Goal: Use online tool/utility: Use online tool/utility

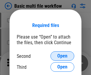
click at [62, 56] on span "Open" at bounding box center [62, 56] width 10 height 5
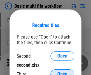
click at [62, 72] on span "Open" at bounding box center [62, 74] width 10 height 5
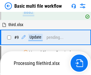
scroll to position [207, 0]
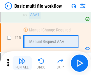
click at [22, 63] on img "button" at bounding box center [21, 61] width 7 height 7
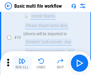
click at [22, 63] on img "button" at bounding box center [21, 61] width 7 height 7
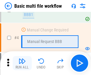
click at [22, 63] on img "button" at bounding box center [21, 61] width 7 height 7
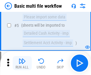
click at [22, 63] on img "button" at bounding box center [21, 61] width 7 height 7
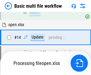
scroll to position [355, 0]
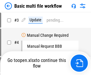
scroll to position [24, 0]
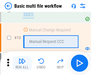
click at [22, 63] on img "button" at bounding box center [21, 61] width 7 height 7
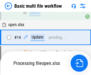
scroll to position [312, 0]
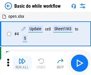
click at [22, 63] on img "button" at bounding box center [21, 61] width 7 height 7
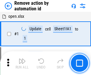
scroll to position [22, 0]
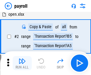
click at [22, 63] on img "button" at bounding box center [21, 61] width 7 height 7
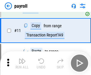
scroll to position [43, 0]
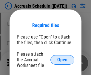
click at [62, 60] on span "Open" at bounding box center [62, 60] width 10 height 5
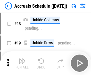
click at [22, 63] on img "button" at bounding box center [21, 61] width 7 height 7
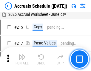
scroll to position [912, 0]
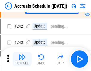
click at [22, 59] on img "button" at bounding box center [21, 56] width 7 height 7
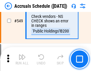
scroll to position [2171, 0]
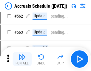
click at [22, 59] on img "button" at bounding box center [21, 56] width 7 height 7
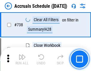
scroll to position [2960, 0]
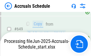
scroll to position [2669, 0]
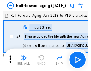
scroll to position [1, 0]
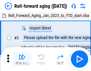
click at [22, 59] on img "button" at bounding box center [21, 56] width 7 height 7
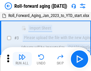
click at [22, 59] on img "button" at bounding box center [21, 56] width 7 height 7
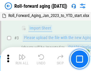
scroll to position [38, 0]
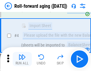
click at [22, 59] on img "button" at bounding box center [21, 56] width 7 height 7
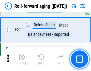
scroll to position [1881, 0]
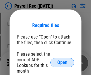
click at [62, 63] on span "Open" at bounding box center [62, 63] width 10 height 5
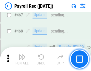
scroll to position [3177, 0]
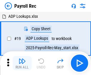
click at [22, 63] on img "button" at bounding box center [21, 61] width 7 height 7
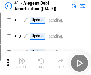
click at [22, 63] on img "button" at bounding box center [21, 61] width 7 height 7
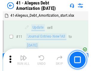
scroll to position [74, 0]
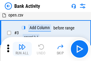
click at [22, 49] on img "button" at bounding box center [21, 46] width 7 height 7
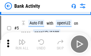
scroll to position [32, 0]
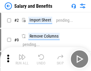
click at [22, 59] on img "button" at bounding box center [21, 56] width 7 height 7
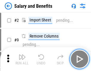
scroll to position [8, 0]
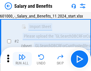
click at [22, 59] on img "button" at bounding box center [21, 56] width 7 height 7
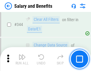
scroll to position [2792, 0]
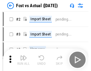
scroll to position [8, 0]
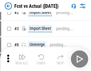
click at [22, 59] on img "button" at bounding box center [21, 56] width 7 height 7
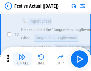
click at [22, 59] on img "button" at bounding box center [21, 56] width 7 height 7
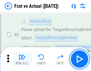
scroll to position [56, 0]
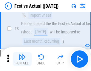
click at [22, 59] on img "button" at bounding box center [21, 56] width 7 height 7
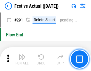
scroll to position [2822, 0]
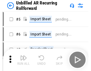
scroll to position [13, 0]
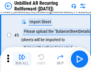
click at [22, 59] on img "button" at bounding box center [21, 56] width 7 height 7
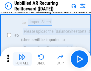
click at [22, 59] on img "button" at bounding box center [21, 56] width 7 height 7
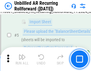
scroll to position [56, 0]
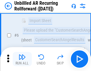
click at [22, 59] on img "button" at bounding box center [21, 56] width 7 height 7
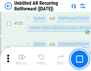
scroll to position [2025, 0]
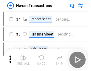
scroll to position [10, 0]
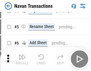
click at [22, 59] on img "button" at bounding box center [21, 56] width 7 height 7
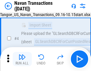
click at [22, 59] on img "button" at bounding box center [21, 56] width 7 height 7
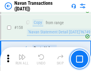
scroll to position [1933, 0]
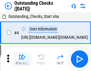
click at [22, 59] on img "button" at bounding box center [21, 56] width 7 height 7
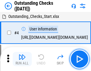
scroll to position [25, 0]
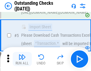
click at [22, 59] on img "button" at bounding box center [21, 56] width 7 height 7
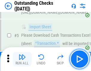
scroll to position [62, 0]
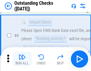
click at [22, 59] on img "button" at bounding box center [21, 56] width 7 height 7
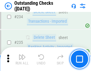
scroll to position [1810, 0]
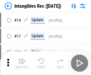
click at [22, 63] on img "button" at bounding box center [21, 61] width 7 height 7
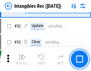
scroll to position [232, 0]
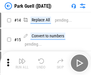
click at [22, 59] on img "button" at bounding box center [21, 61] width 7 height 7
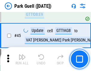
scroll to position [746, 0]
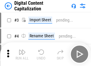
click at [22, 50] on img "button" at bounding box center [21, 52] width 7 height 7
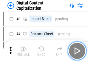
scroll to position [17, 0]
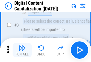
click at [22, 50] on img "button" at bounding box center [21, 47] width 7 height 7
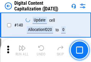
scroll to position [632, 0]
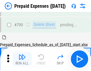
click at [22, 59] on img "button" at bounding box center [21, 56] width 7 height 7
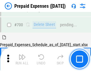
scroll to position [1604, 0]
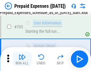
click at [22, 59] on img "button" at bounding box center [21, 56] width 7 height 7
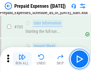
scroll to position [1639, 0]
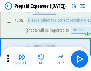
click at [22, 59] on img "button" at bounding box center [21, 56] width 7 height 7
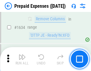
scroll to position [5805, 0]
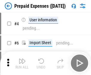
click at [22, 63] on img "button" at bounding box center [21, 61] width 7 height 7
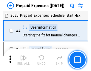
scroll to position [26, 0]
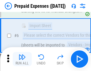
click at [22, 59] on img "button" at bounding box center [21, 56] width 7 height 7
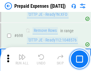
scroll to position [2076, 0]
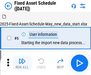
click at [22, 63] on img "button" at bounding box center [21, 61] width 7 height 7
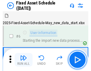
scroll to position [32, 0]
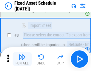
click at [22, 59] on img "button" at bounding box center [21, 56] width 7 height 7
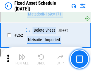
scroll to position [1900, 0]
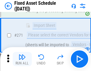
click at [22, 59] on img "button" at bounding box center [21, 56] width 7 height 7
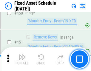
scroll to position [2665, 0]
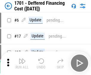
click at [22, 63] on img "button" at bounding box center [21, 61] width 7 height 7
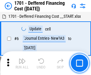
scroll to position [72, 0]
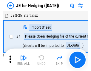
scroll to position [1, 0]
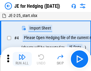
click at [22, 59] on img "button" at bounding box center [21, 56] width 7 height 7
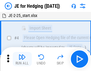
click at [22, 59] on img "button" at bounding box center [21, 56] width 7 height 7
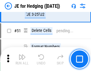
scroll to position [386, 0]
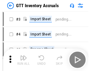
scroll to position [1, 0]
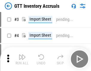
click at [22, 59] on img "button" at bounding box center [21, 56] width 7 height 7
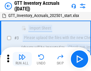
click at [22, 59] on img "button" at bounding box center [21, 56] width 7 height 7
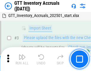
scroll to position [38, 0]
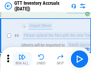
click at [22, 59] on img "button" at bounding box center [21, 56] width 7 height 7
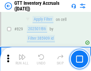
scroll to position [4525, 0]
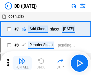
click at [22, 63] on img "button" at bounding box center [21, 61] width 7 height 7
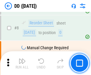
scroll to position [58, 0]
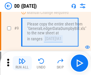
click at [22, 63] on img "button" at bounding box center [21, 61] width 7 height 7
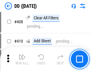
scroll to position [2668, 0]
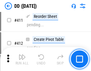
click at [22, 59] on img "button" at bounding box center [21, 56] width 7 height 7
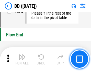
scroll to position [2854, 0]
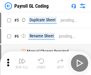
click at [22, 63] on img "button" at bounding box center [21, 61] width 7 height 7
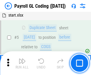
scroll to position [72, 0]
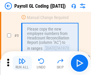
click at [22, 63] on img "button" at bounding box center [21, 61] width 7 height 7
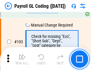
scroll to position [1399, 0]
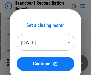
click at [22, 63] on img "button" at bounding box center [21, 61] width 7 height 7
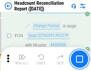
scroll to position [717, 0]
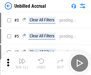
click at [22, 63] on img "button" at bounding box center [21, 61] width 7 height 7
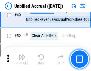
scroll to position [541, 0]
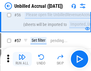
click at [22, 59] on img "button" at bounding box center [21, 56] width 7 height 7
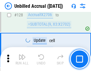
scroll to position [1776, 0]
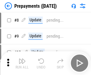
click at [22, 63] on img "button" at bounding box center [21, 61] width 7 height 7
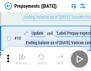
scroll to position [37, 0]
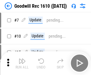
click at [22, 63] on img "button" at bounding box center [21, 61] width 7 height 7
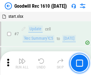
scroll to position [102, 0]
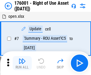
click at [22, 63] on img "button" at bounding box center [21, 61] width 7 height 7
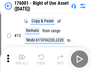
scroll to position [38, 0]
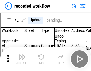
click at [22, 59] on img "button" at bounding box center [21, 56] width 7 height 7
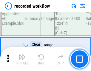
scroll to position [1864, 0]
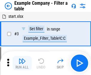
click at [22, 63] on img "button" at bounding box center [21, 61] width 7 height 7
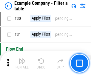
scroll to position [546, 0]
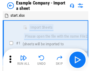
scroll to position [9, 0]
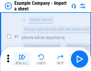
click at [22, 59] on img "button" at bounding box center [21, 56] width 7 height 7
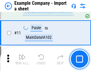
scroll to position [132, 0]
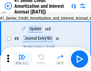
click at [22, 59] on img "button" at bounding box center [21, 56] width 7 height 7
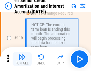
click at [22, 59] on img "button" at bounding box center [21, 56] width 7 height 7
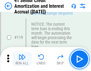
scroll to position [563, 0]
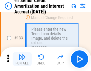
click at [22, 59] on img "button" at bounding box center [21, 56] width 7 height 7
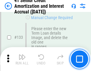
scroll to position [623, 0]
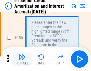
click at [22, 59] on img "button" at bounding box center [21, 56] width 7 height 7
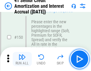
scroll to position [686, 0]
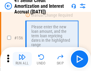
click at [22, 59] on img "button" at bounding box center [21, 56] width 7 height 7
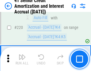
scroll to position [1335, 0]
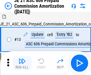
click at [22, 59] on img "button" at bounding box center [21, 61] width 7 height 7
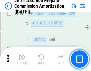
scroll to position [1097, 0]
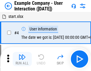
click at [22, 59] on img "button" at bounding box center [21, 56] width 7 height 7
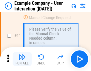
click at [22, 59] on img "button" at bounding box center [21, 56] width 7 height 7
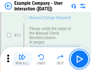
scroll to position [129, 0]
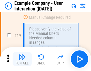
click at [22, 59] on img "button" at bounding box center [21, 56] width 7 height 7
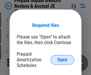
click at [62, 60] on span "Open" at bounding box center [62, 60] width 10 height 5
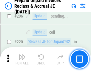
scroll to position [773, 0]
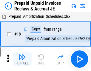
click at [22, 59] on img "button" at bounding box center [21, 56] width 7 height 7
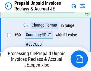
scroll to position [400, 0]
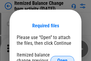
click at [62, 58] on span "Open" at bounding box center [62, 60] width 10 height 5
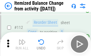
scroll to position [997, 0]
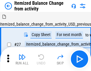
scroll to position [9, 0]
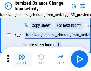
click at [22, 59] on img "button" at bounding box center [21, 56] width 7 height 7
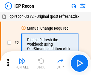
scroll to position [3, 0]
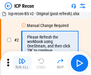
click at [22, 63] on img "button" at bounding box center [21, 61] width 7 height 7
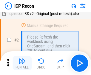
click at [22, 63] on img "button" at bounding box center [21, 61] width 7 height 7
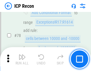
scroll to position [584, 0]
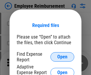
click at [62, 57] on span "Open" at bounding box center [62, 57] width 10 height 5
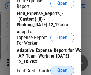
click at [62, 71] on span "Open" at bounding box center [62, 71] width 10 height 5
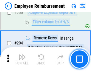
scroll to position [1470, 0]
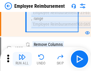
click at [22, 59] on img "button" at bounding box center [21, 56] width 7 height 7
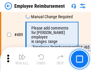
scroll to position [3732, 0]
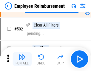
click at [22, 59] on img "button" at bounding box center [21, 56] width 7 height 7
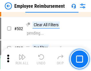
click at [22, 59] on img "button" at bounding box center [21, 56] width 7 height 7
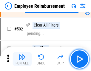
click at [22, 59] on img "button" at bounding box center [21, 56] width 7 height 7
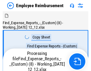
scroll to position [20, 0]
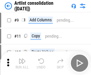
click at [22, 63] on img "button" at bounding box center [21, 61] width 7 height 7
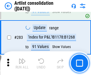
scroll to position [2466, 0]
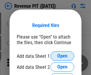
click at [62, 56] on span "Open" at bounding box center [62, 56] width 10 height 5
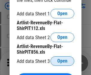
click at [62, 61] on span "Open" at bounding box center [62, 61] width 10 height 5
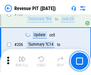
scroll to position [606, 0]
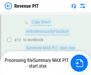
scroll to position [118, 0]
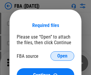
click at [62, 56] on span "Open" at bounding box center [62, 56] width 10 height 5
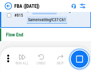
scroll to position [5337, 0]
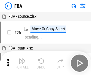
click at [22, 63] on img "button" at bounding box center [21, 61] width 7 height 7
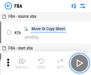
scroll to position [6, 0]
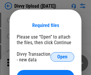
click at [62, 57] on span "Open" at bounding box center [62, 57] width 10 height 5
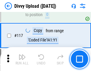
scroll to position [505, 0]
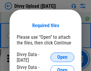
click at [62, 57] on span "Open" at bounding box center [62, 57] width 10 height 5
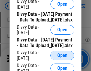
click at [62, 58] on span "Open" at bounding box center [62, 55] width 10 height 5
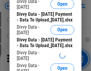
scroll to position [558, 0]
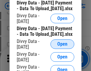
click at [62, 47] on span "Open" at bounding box center [62, 44] width 10 height 5
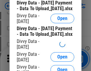
scroll to position [621, 0]
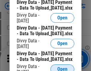
click at [62, 67] on span "Open" at bounding box center [62, 69] width 10 height 5
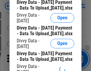
scroll to position [683, 0]
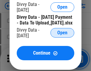
click at [62, 35] on span "Open" at bounding box center [62, 32] width 10 height 5
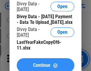
click at [45, 63] on span "Continue" at bounding box center [41, 65] width 17 height 5
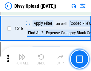
scroll to position [3740, 0]
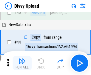
click at [22, 63] on img "button" at bounding box center [21, 61] width 7 height 7
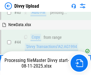
scroll to position [66, 0]
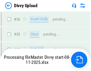
scroll to position [505, 0]
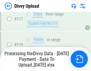
scroll to position [554, 0]
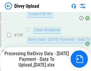
scroll to position [691, 0]
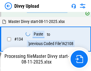
scroll to position [817, 0]
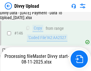
scroll to position [1040, 0]
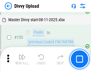
scroll to position [1212, 0]
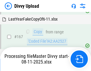
scroll to position [1367, 0]
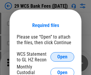
click at [62, 57] on span "Open" at bounding box center [62, 57] width 10 height 5
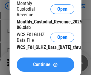
click at [45, 67] on span "Continue" at bounding box center [41, 65] width 17 height 5
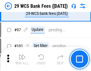
scroll to position [581, 0]
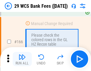
click at [22, 59] on img "button" at bounding box center [21, 56] width 7 height 7
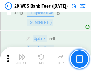
scroll to position [2887, 0]
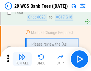
click at [22, 59] on img "button" at bounding box center [21, 56] width 7 height 7
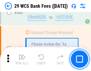
scroll to position [3074, 0]
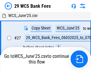
scroll to position [119, 0]
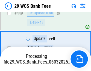
scroll to position [2997, 0]
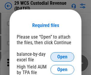
click at [62, 57] on span "Open" at bounding box center [62, 57] width 10 height 5
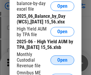
click at [62, 63] on span "Open" at bounding box center [62, 60] width 10 height 5
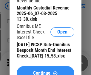
click at [45, 71] on span "Continue" at bounding box center [41, 73] width 17 height 5
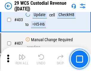
scroll to position [2761, 0]
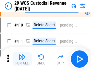
click at [22, 59] on img "button" at bounding box center [21, 56] width 7 height 7
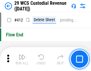
scroll to position [2847, 0]
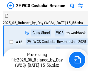
scroll to position [14, 0]
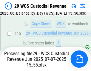
scroll to position [135, 0]
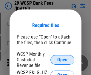
click at [62, 60] on span "Open" at bounding box center [62, 60] width 10 height 5
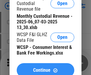
click at [45, 68] on span "Continue" at bounding box center [41, 70] width 17 height 5
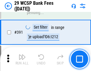
scroll to position [2028, 0]
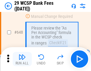
click at [22, 59] on img "button" at bounding box center [21, 56] width 7 height 7
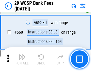
scroll to position [3482, 0]
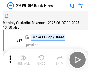
scroll to position [14, 0]
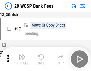
click at [22, 59] on img "button" at bounding box center [21, 56] width 7 height 7
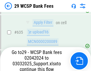
scroll to position [3224, 0]
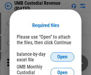
click at [62, 57] on span "Open" at bounding box center [62, 57] width 10 height 5
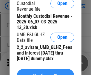
click at [45, 74] on span "Continue" at bounding box center [41, 76] width 17 height 5
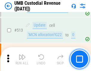
scroll to position [2884, 0]
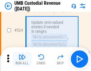
click at [22, 59] on img "button" at bounding box center [21, 56] width 7 height 7
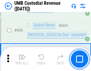
scroll to position [3441, 0]
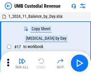
scroll to position [4, 0]
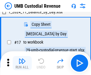
click at [22, 63] on img "button" at bounding box center [21, 61] width 7 height 7
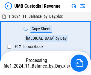
scroll to position [4, 0]
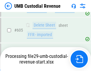
scroll to position [3428, 0]
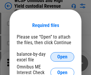
click at [62, 57] on span "Open" at bounding box center [62, 57] width 10 height 5
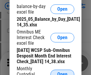
click at [62, 72] on span "Open" at bounding box center [62, 74] width 10 height 5
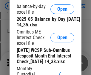
scroll to position [91, 0]
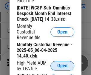
click at [62, 69] on span "Open" at bounding box center [62, 66] width 10 height 5
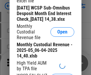
scroll to position [92, 0]
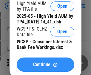
click at [45, 67] on span "Continue" at bounding box center [41, 65] width 17 height 5
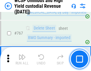
scroll to position [4858, 0]
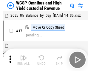
scroll to position [3, 0]
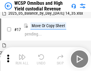
click at [22, 59] on img "button" at bounding box center [21, 56] width 7 height 7
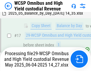
scroll to position [124, 0]
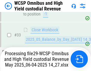
scroll to position [295, 0]
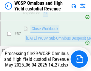
scroll to position [612, 0]
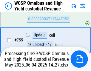
scroll to position [4819, 0]
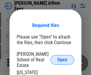
click at [62, 58] on span "Open" at bounding box center [62, 60] width 10 height 5
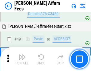
scroll to position [1621, 0]
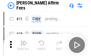
scroll to position [6, 0]
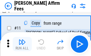
click at [22, 44] on img "button" at bounding box center [21, 41] width 7 height 7
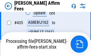
scroll to position [1353, 0]
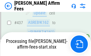
scroll to position [1564, 0]
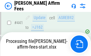
scroll to position [1564, 0]
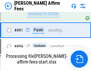
scroll to position [1621, 0]
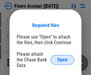
click at [62, 58] on span "Open" at bounding box center [62, 60] width 10 height 5
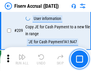
scroll to position [1852, 0]
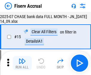
click at [22, 63] on img "button" at bounding box center [21, 61] width 7 height 7
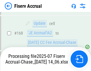
scroll to position [1530, 0]
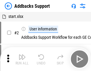
click at [22, 59] on img "button" at bounding box center [21, 56] width 7 height 7
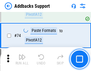
scroll to position [434, 0]
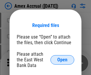
click at [62, 60] on span "Open" at bounding box center [62, 60] width 10 height 5
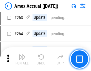
scroll to position [1595, 0]
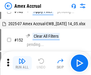
click at [22, 63] on img "button" at bounding box center [21, 61] width 7 height 7
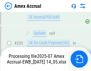
scroll to position [1739, 0]
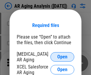
click at [62, 56] on span "Open" at bounding box center [62, 57] width 10 height 5
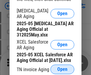
click at [62, 68] on span "Open" at bounding box center [62, 69] width 10 height 5
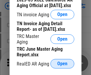
click at [62, 62] on span "Open" at bounding box center [62, 64] width 10 height 5
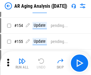
scroll to position [6, 0]
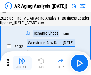
click at [22, 63] on img "button" at bounding box center [21, 61] width 7 height 7
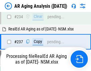
scroll to position [924, 0]
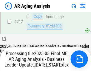
scroll to position [917, 0]
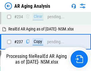
scroll to position [942, 0]
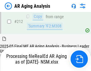
scroll to position [892, 0]
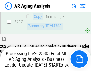
scroll to position [917, 0]
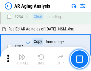
scroll to position [917, 0]
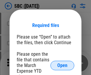
click at [62, 66] on span "Open" at bounding box center [62, 65] width 10 height 5
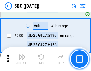
scroll to position [1127, 0]
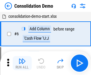
click at [22, 63] on img "button" at bounding box center [21, 61] width 7 height 7
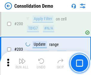
scroll to position [1869, 0]
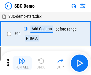
click at [22, 63] on img "button" at bounding box center [21, 61] width 7 height 7
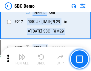
scroll to position [1472, 0]
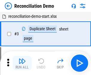
click at [22, 63] on img "button" at bounding box center [21, 61] width 7 height 7
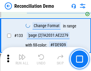
scroll to position [708, 0]
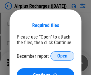
click at [62, 56] on span "Open" at bounding box center [62, 56] width 10 height 5
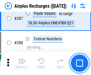
scroll to position [2152, 0]
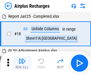
click at [22, 63] on img "button" at bounding box center [21, 61] width 7 height 7
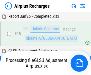
scroll to position [26, 0]
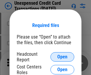
click at [62, 57] on span "Open" at bounding box center [62, 57] width 10 height 5
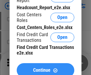
click at [45, 68] on span "Continue" at bounding box center [41, 70] width 17 height 5
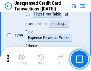
scroll to position [1421, 0]
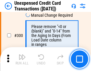
click at [22, 59] on img "button" at bounding box center [21, 56] width 7 height 7
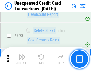
scroll to position [1921, 0]
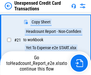
scroll to position [127, 0]
